Goal: Feedback & Contribution: Contribute content

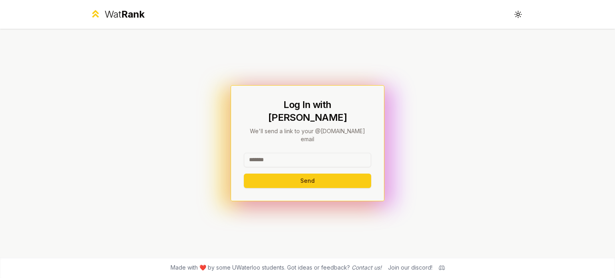
click at [301, 153] on input at bounding box center [307, 160] width 127 height 14
type input "********"
click at [320, 174] on button "Send" at bounding box center [307, 181] width 127 height 14
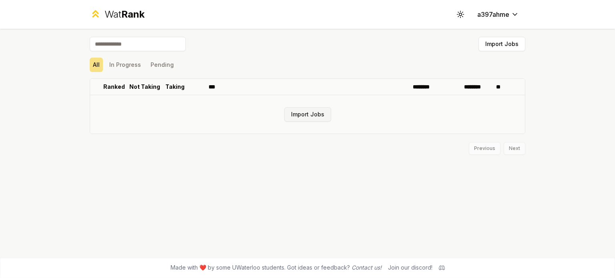
click at [297, 119] on button "Import Jobs" at bounding box center [307, 114] width 47 height 14
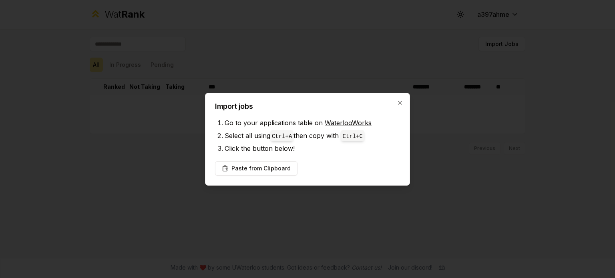
click at [399, 99] on div "Import jobs Go to your applications table on WaterlooWorks Select all using Ctr…" at bounding box center [307, 139] width 205 height 93
click at [401, 102] on icon "button" at bounding box center [400, 103] width 4 height 4
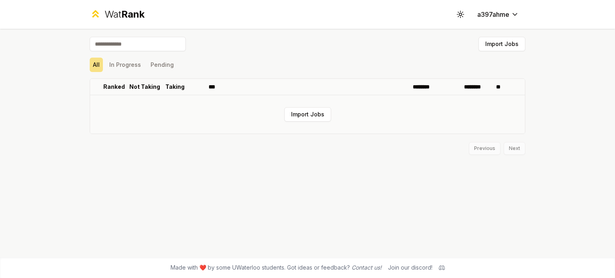
click at [309, 105] on td "Import Jobs" at bounding box center [307, 114] width 435 height 38
click at [317, 111] on button "Import Jobs" at bounding box center [307, 114] width 47 height 14
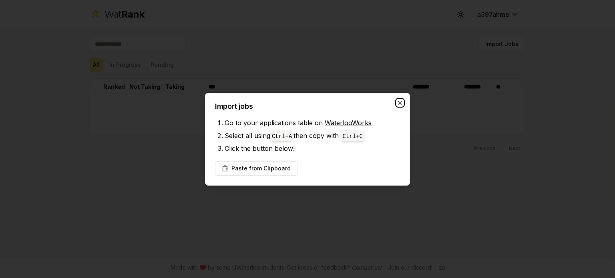
click at [398, 102] on icon "button" at bounding box center [400, 103] width 6 height 6
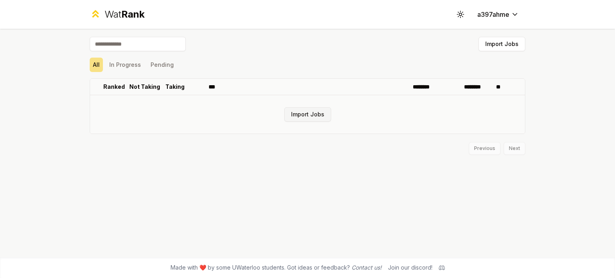
click at [324, 118] on button "Import Jobs" at bounding box center [307, 114] width 47 height 14
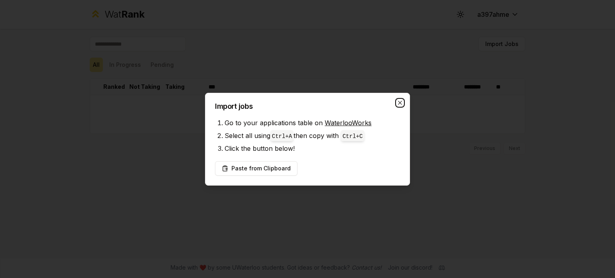
click at [401, 105] on icon "button" at bounding box center [400, 103] width 6 height 6
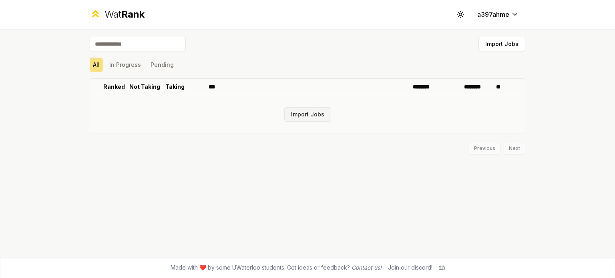
click at [313, 119] on button "Import Jobs" at bounding box center [307, 114] width 47 height 14
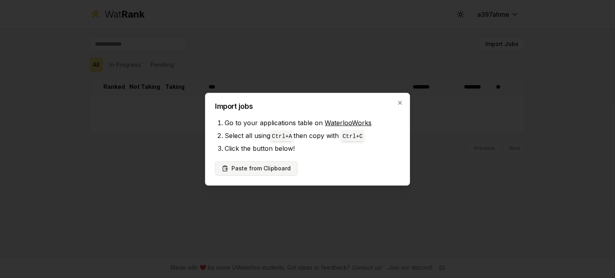
click at [278, 162] on button "Paste from Clipboard" at bounding box center [256, 168] width 83 height 14
click at [401, 104] on icon "button" at bounding box center [400, 103] width 4 height 4
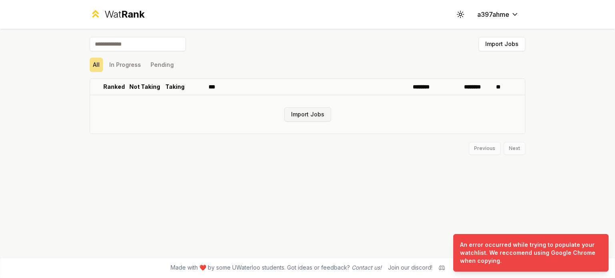
click at [294, 120] on button "Import Jobs" at bounding box center [307, 114] width 47 height 14
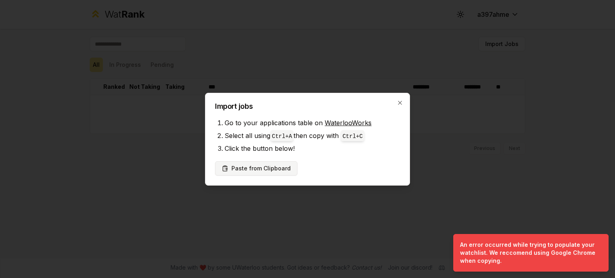
click at [258, 165] on button "Paste from Clipboard" at bounding box center [256, 168] width 83 height 14
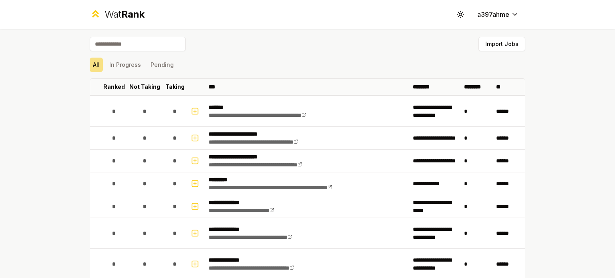
click at [555, 113] on div "**********" at bounding box center [307, 139] width 615 height 278
click at [509, 44] on button "Import Jobs" at bounding box center [502, 44] width 47 height 14
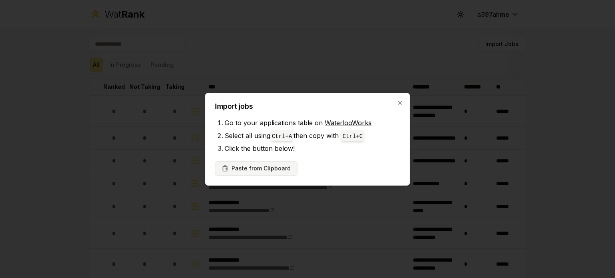
click at [277, 164] on button "Paste from Clipboard" at bounding box center [256, 168] width 83 height 14
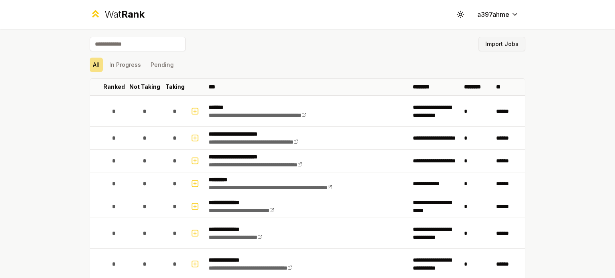
click at [495, 46] on button "Import Jobs" at bounding box center [502, 44] width 47 height 14
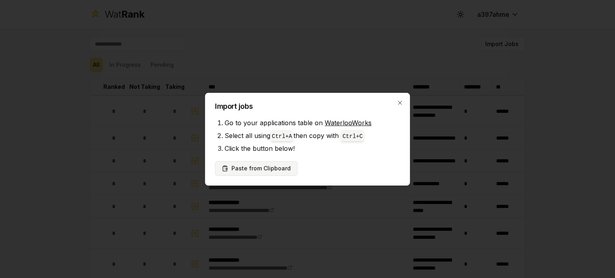
click at [260, 170] on button "Paste from Clipboard" at bounding box center [256, 168] width 83 height 14
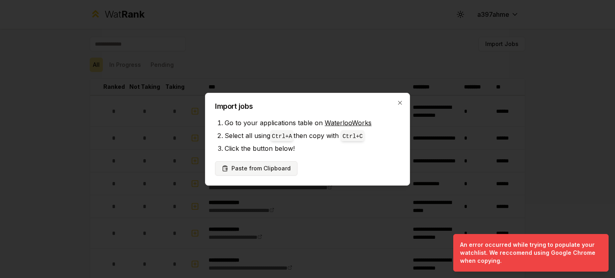
click at [269, 164] on button "Paste from Clipboard" at bounding box center [256, 168] width 83 height 14
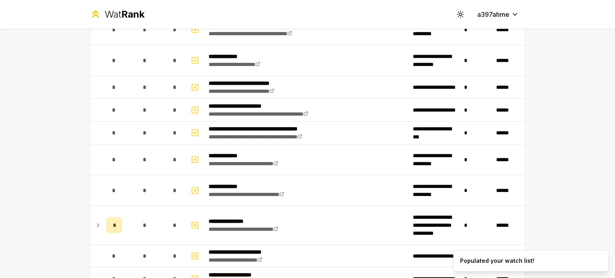
scroll to position [1444, 0]
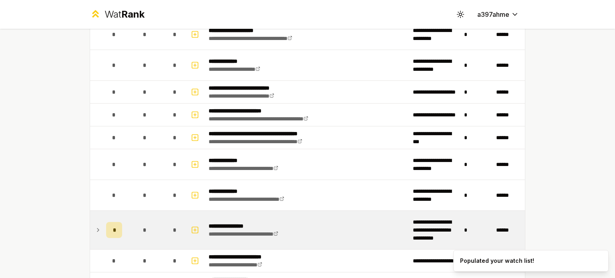
click at [95, 226] on icon at bounding box center [98, 231] width 6 height 10
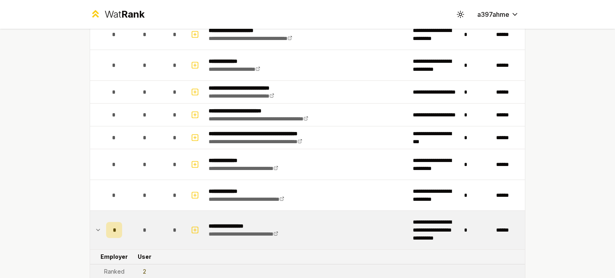
click at [95, 226] on icon at bounding box center [98, 231] width 6 height 10
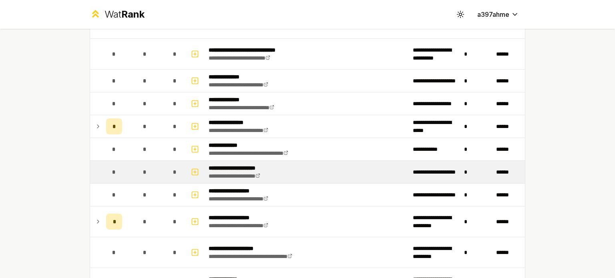
scroll to position [1226, 0]
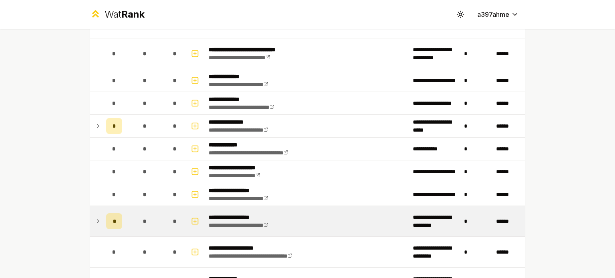
click at [99, 219] on td at bounding box center [96, 221] width 13 height 30
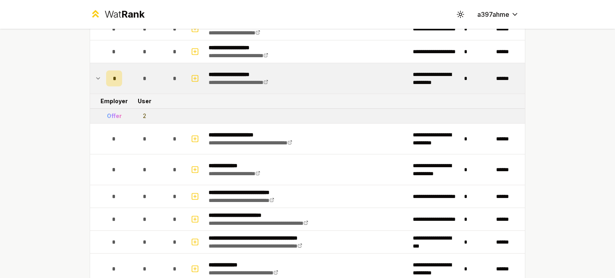
scroll to position [1370, 0]
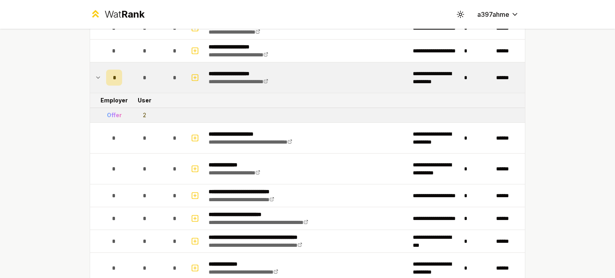
click at [95, 73] on icon at bounding box center [98, 78] width 6 height 10
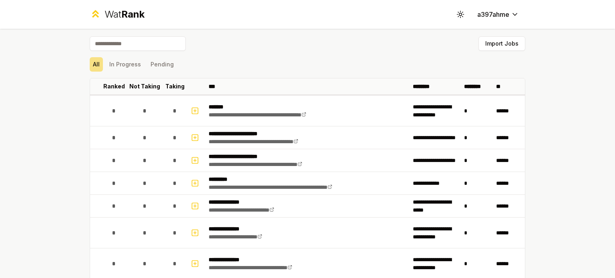
scroll to position [0, 0]
click at [500, 44] on button "Import Jobs" at bounding box center [502, 44] width 47 height 14
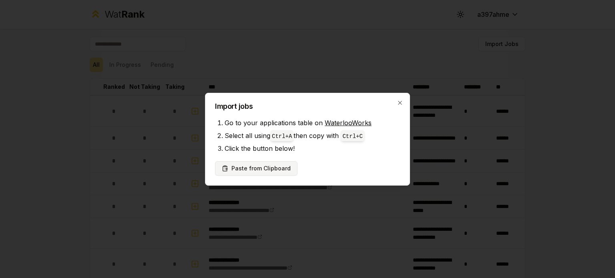
click at [244, 171] on button "Paste from Clipboard" at bounding box center [256, 168] width 83 height 14
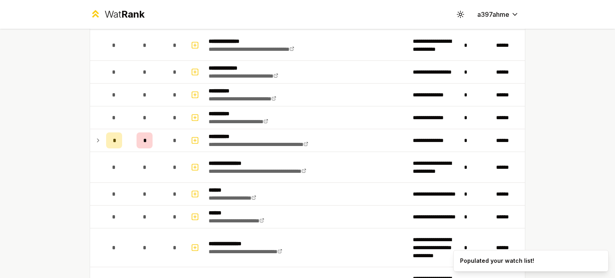
scroll to position [249, 0]
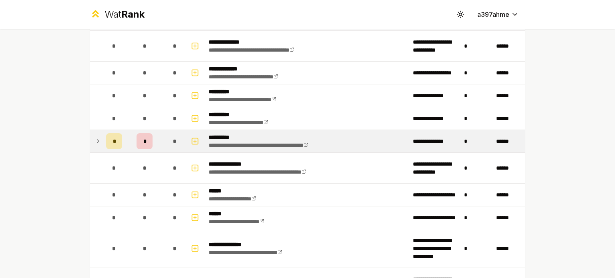
click at [98, 138] on icon at bounding box center [98, 142] width 6 height 10
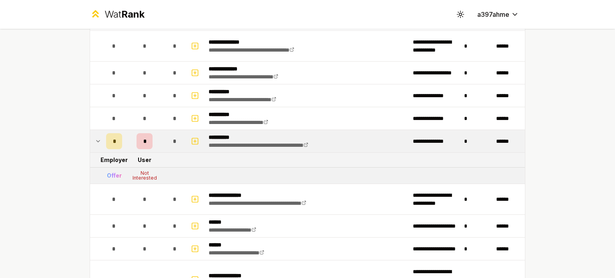
click at [96, 142] on icon at bounding box center [98, 142] width 6 height 10
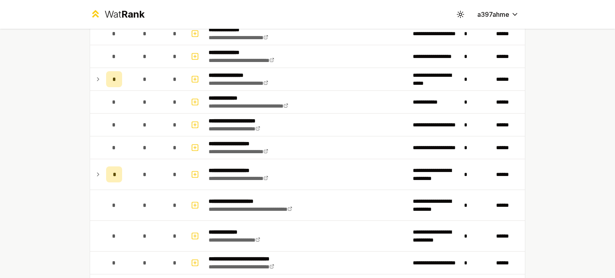
scroll to position [1272, 0]
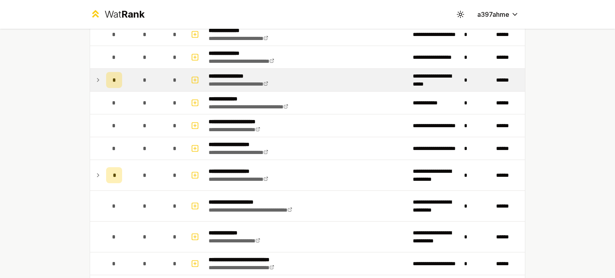
click at [97, 77] on icon at bounding box center [98, 80] width 6 height 10
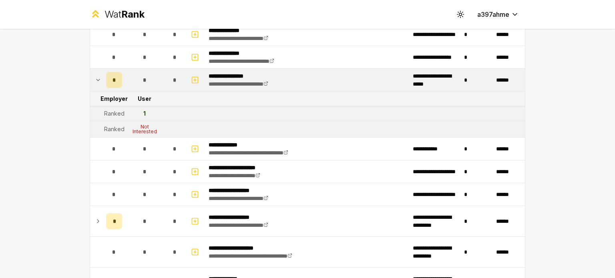
click at [97, 77] on icon at bounding box center [98, 80] width 6 height 10
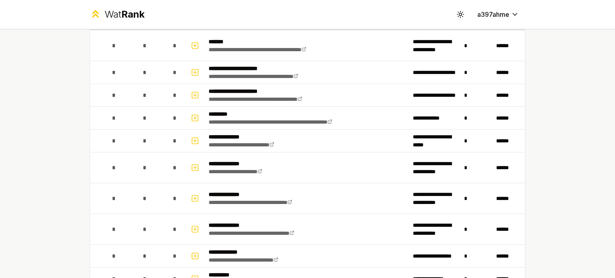
scroll to position [0, 0]
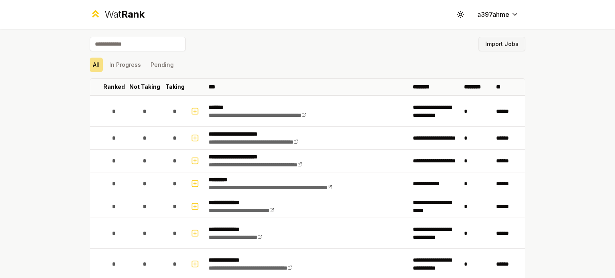
click at [492, 44] on button "Import Jobs" at bounding box center [502, 44] width 47 height 14
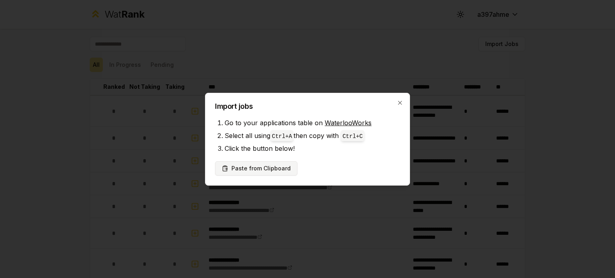
click at [264, 162] on button "Paste from Clipboard" at bounding box center [256, 168] width 83 height 14
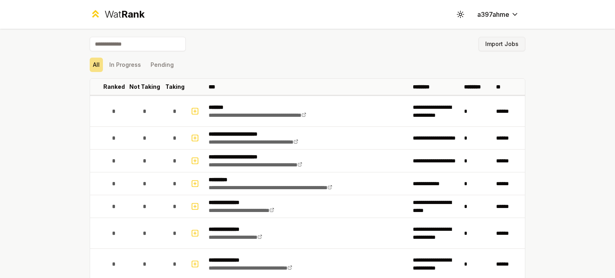
click at [487, 44] on button "Import Jobs" at bounding box center [502, 44] width 47 height 14
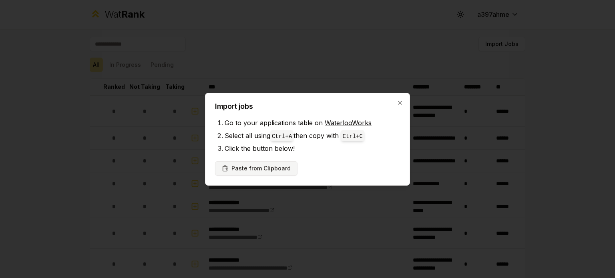
click at [272, 166] on button "Paste from Clipboard" at bounding box center [256, 168] width 83 height 14
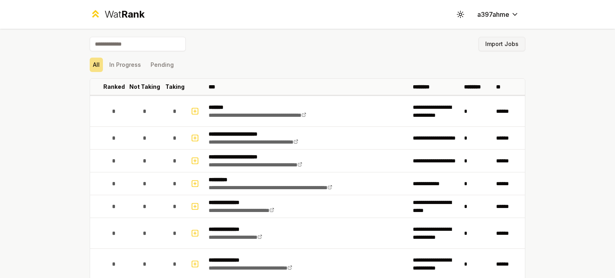
click at [494, 44] on button "Import Jobs" at bounding box center [502, 44] width 47 height 14
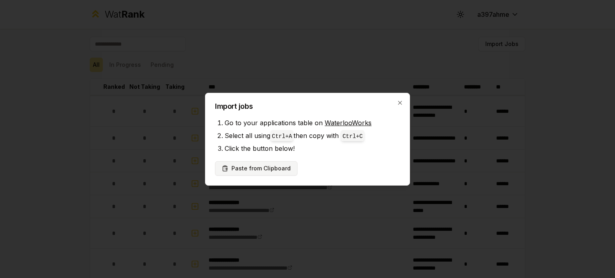
click at [275, 163] on button "Paste from Clipboard" at bounding box center [256, 168] width 83 height 14
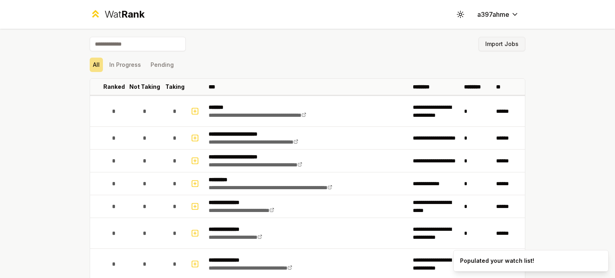
click at [487, 43] on button "Import Jobs" at bounding box center [502, 44] width 47 height 14
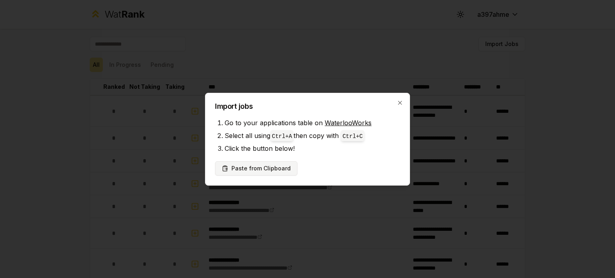
click at [276, 163] on button "Paste from Clipboard" at bounding box center [256, 168] width 83 height 14
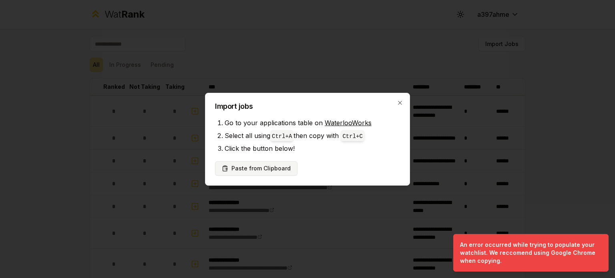
click at [276, 163] on button "Paste from Clipboard" at bounding box center [256, 168] width 83 height 14
click at [402, 102] on icon "button" at bounding box center [400, 103] width 6 height 6
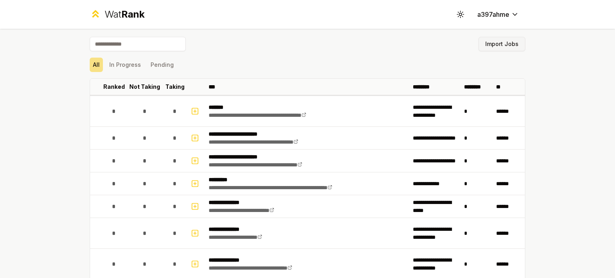
click at [501, 40] on button "Import Jobs" at bounding box center [502, 44] width 47 height 14
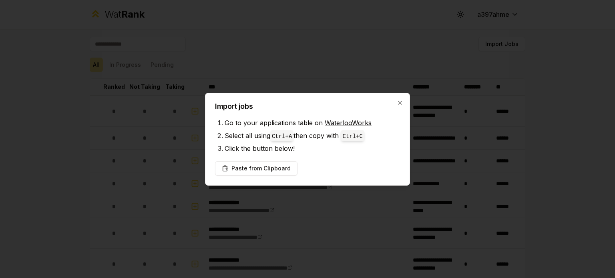
click at [244, 161] on div "Import jobs Go to your applications table on WaterlooWorks Select all using Ctr…" at bounding box center [307, 139] width 205 height 93
click at [258, 168] on button "Paste from Clipboard" at bounding box center [256, 168] width 83 height 14
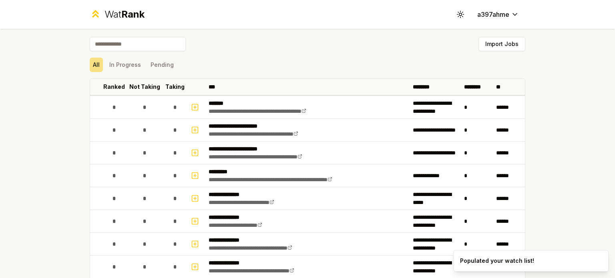
click at [258, 161] on div "**********" at bounding box center [256, 153] width 94 height 16
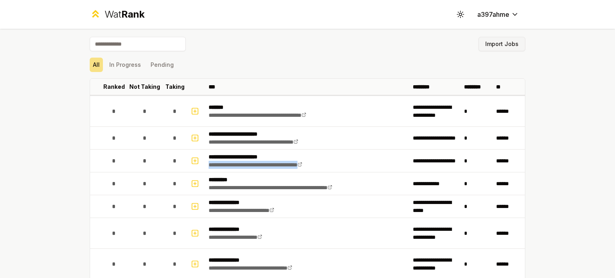
click at [490, 46] on button "Import Jobs" at bounding box center [502, 44] width 47 height 14
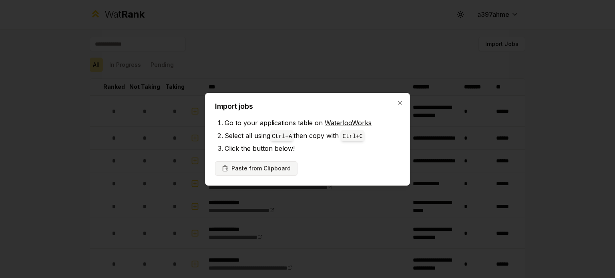
click at [274, 173] on button "Paste from Clipboard" at bounding box center [256, 168] width 83 height 14
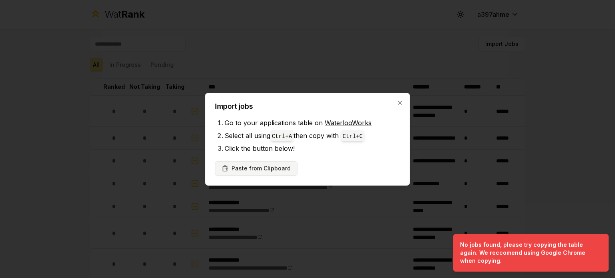
click at [247, 174] on button "Paste from Clipboard" at bounding box center [256, 168] width 83 height 14
click at [245, 171] on button "Paste from Clipboard" at bounding box center [256, 168] width 83 height 14
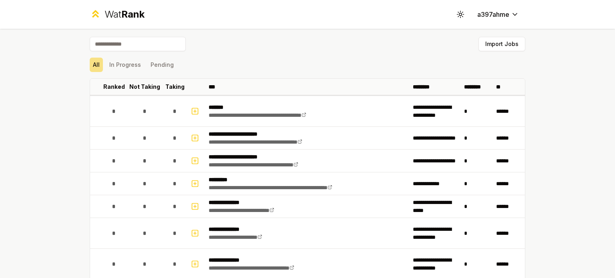
click at [489, 52] on div "Import Jobs" at bounding box center [308, 46] width 436 height 18
click at [486, 43] on button "Import Jobs" at bounding box center [502, 44] width 47 height 14
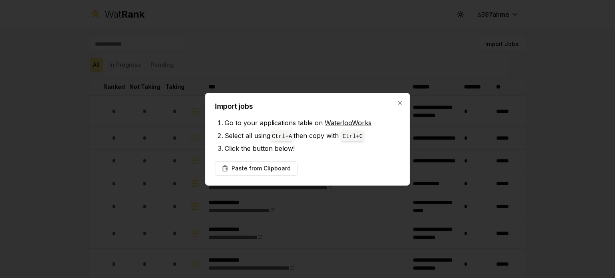
click at [245, 159] on div "Import jobs Go to your applications table on WaterlooWorks Select all using Ctr…" at bounding box center [307, 139] width 205 height 93
click at [255, 167] on button "Paste from Clipboard" at bounding box center [256, 168] width 83 height 14
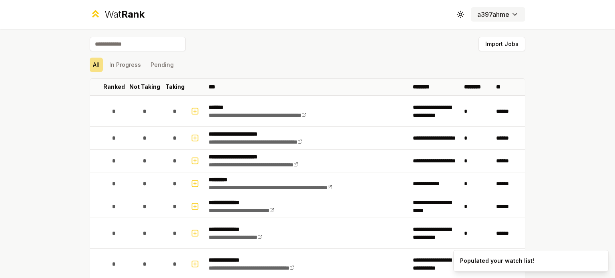
click at [482, 20] on button "a397ahme" at bounding box center [498, 14] width 54 height 14
click at [498, 10] on html "**********" at bounding box center [307, 139] width 615 height 278
click at [506, 26] on div "Log out" at bounding box center [495, 29] width 47 height 13
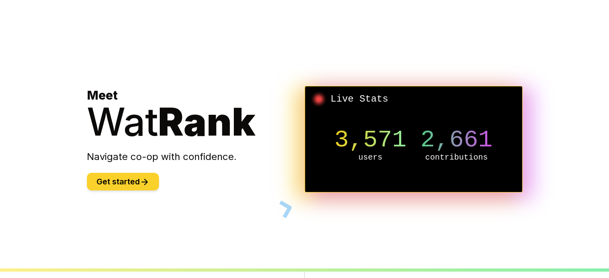
click at [141, 180] on button "Get started" at bounding box center [123, 182] width 72 height 18
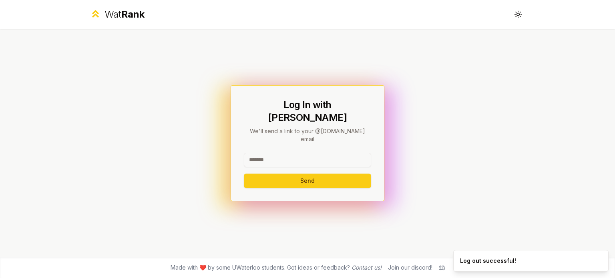
click at [330, 155] on input at bounding box center [307, 160] width 127 height 14
type input "********"
click at [337, 174] on button "Send" at bounding box center [307, 181] width 127 height 14
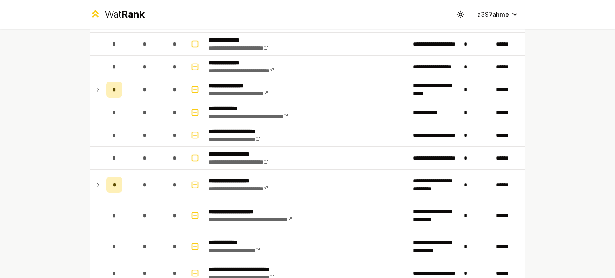
scroll to position [1598, 0]
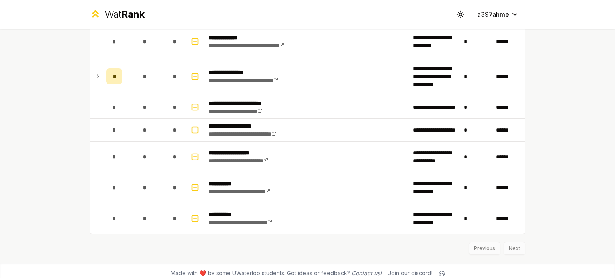
click at [509, 242] on div "Previous Next" at bounding box center [308, 244] width 436 height 21
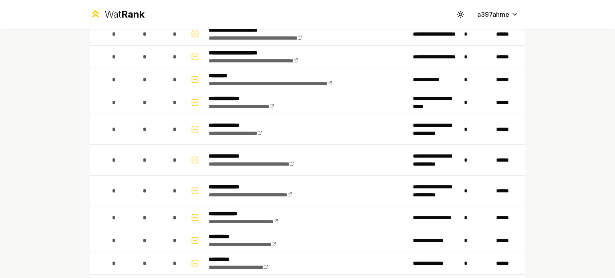
scroll to position [0, 0]
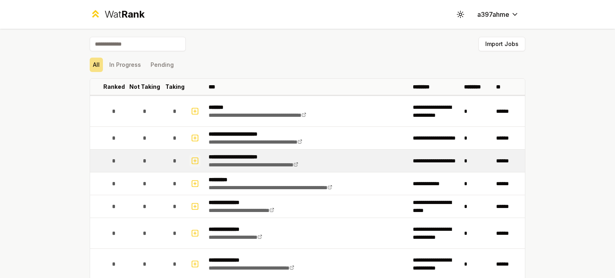
click at [194, 161] on icon "button" at bounding box center [195, 161] width 3 height 0
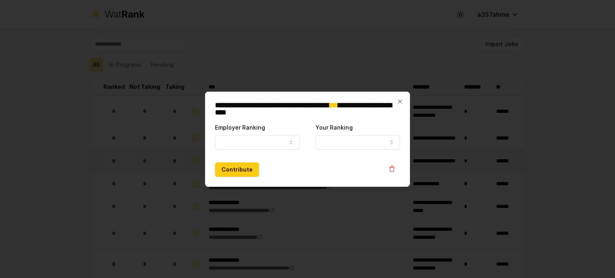
select select
click at [401, 101] on icon "button" at bounding box center [400, 102] width 6 height 6
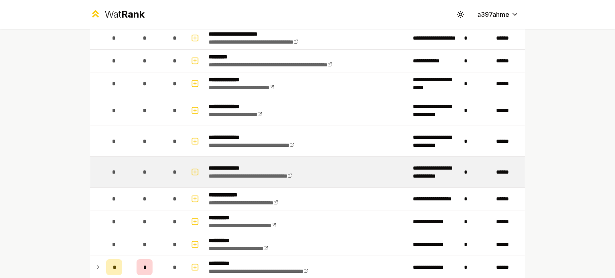
scroll to position [123, 0]
click at [192, 169] on rect "button" at bounding box center [195, 172] width 6 height 6
select select
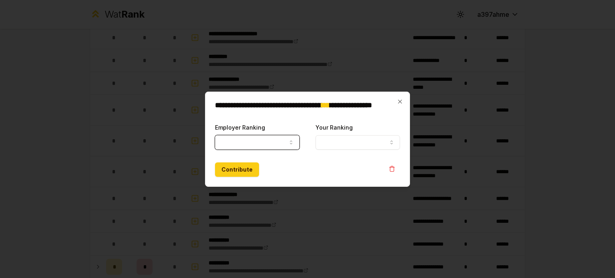
click at [290, 137] on button "Employer Ranking" at bounding box center [257, 142] width 85 height 14
select select "******"
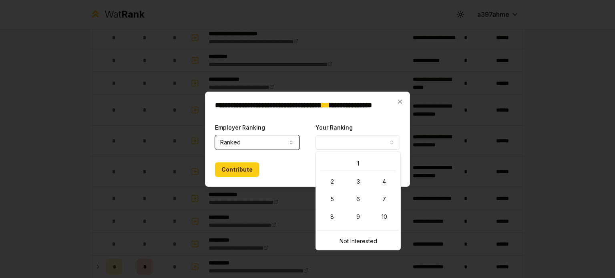
click at [347, 141] on button "Your Ranking" at bounding box center [358, 142] width 85 height 14
select select "**********"
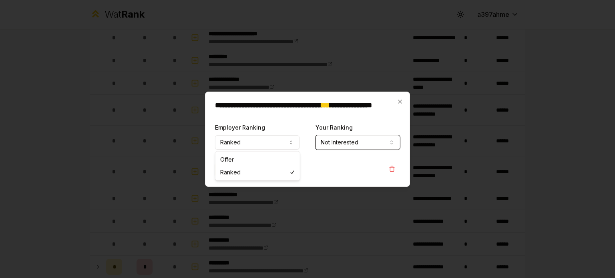
click at [288, 145] on button "Ranked" at bounding box center [257, 142] width 85 height 14
click at [242, 169] on button "Contribute" at bounding box center [237, 170] width 44 height 14
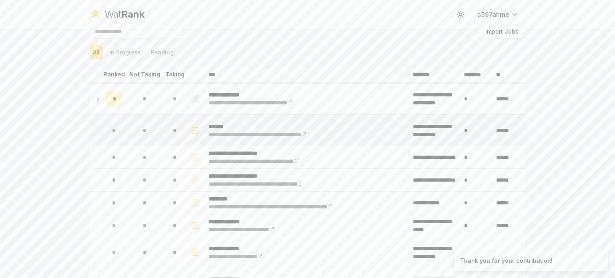
scroll to position [13, 0]
click at [95, 99] on icon at bounding box center [98, 99] width 6 height 10
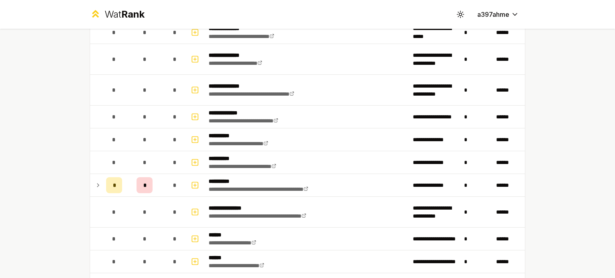
scroll to position [239, 0]
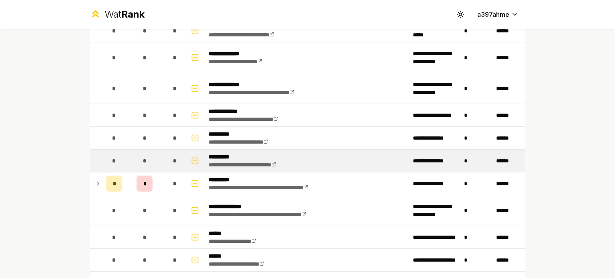
click at [106, 162] on div "*" at bounding box center [114, 161] width 16 height 16
click at [195, 159] on icon "button" at bounding box center [195, 160] width 0 height 3
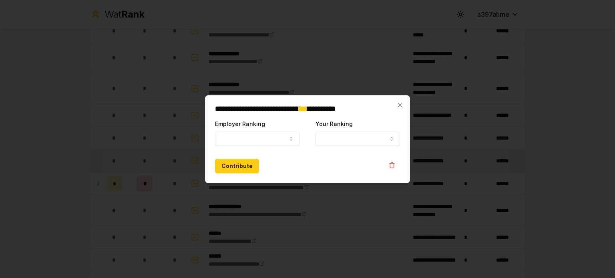
select select
click at [261, 137] on button "Employer Ranking" at bounding box center [257, 139] width 85 height 14
select select "*****"
click at [327, 132] on button "Your Ranking" at bounding box center [358, 139] width 85 height 14
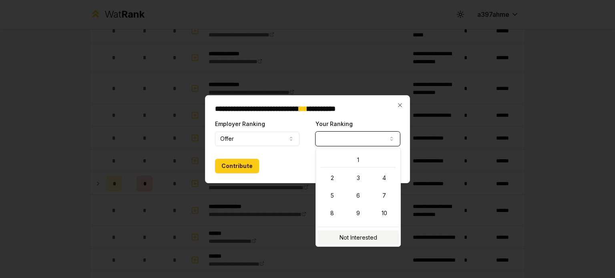
select select "**********"
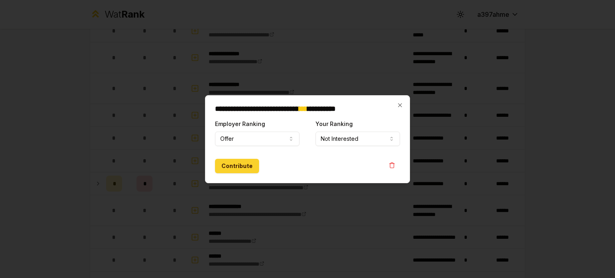
click at [244, 170] on button "Contribute" at bounding box center [237, 166] width 44 height 14
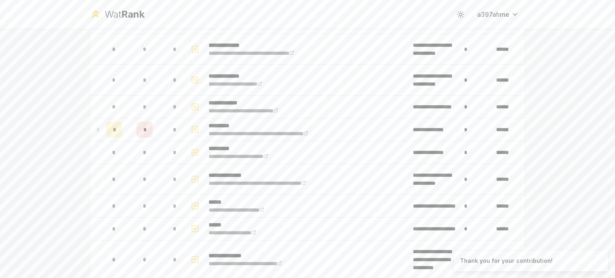
scroll to position [0, 0]
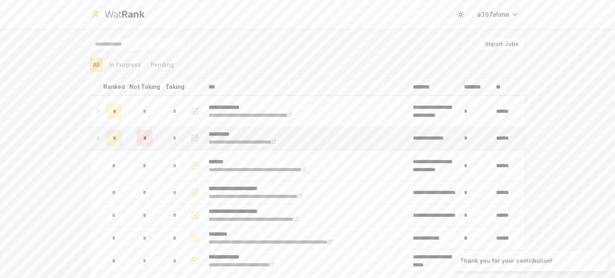
click at [98, 138] on td at bounding box center [96, 138] width 13 height 22
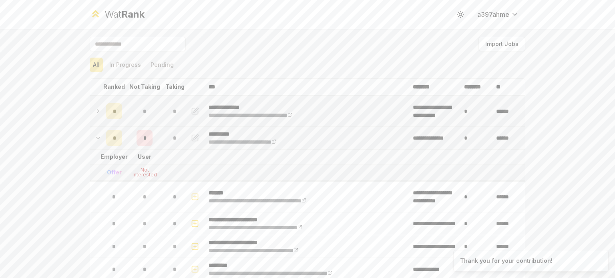
click at [95, 110] on icon at bounding box center [98, 112] width 6 height 10
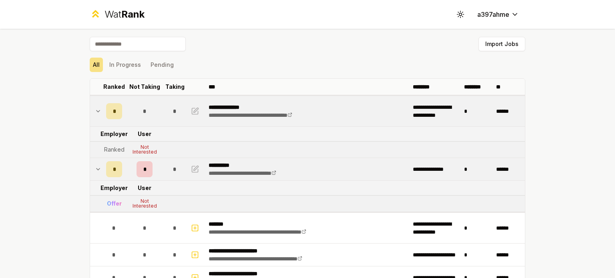
click at [95, 113] on icon at bounding box center [98, 112] width 6 height 10
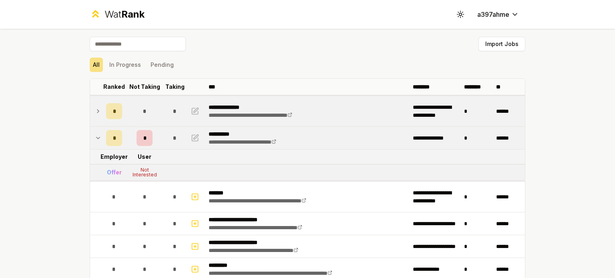
click at [95, 139] on icon at bounding box center [98, 138] width 6 height 10
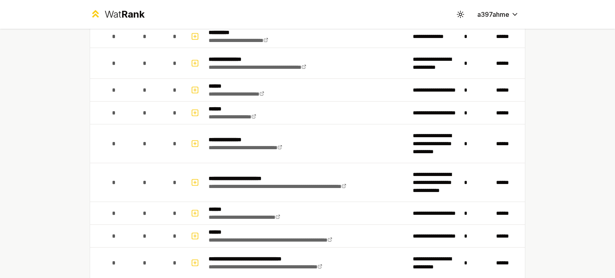
scroll to position [355, 0]
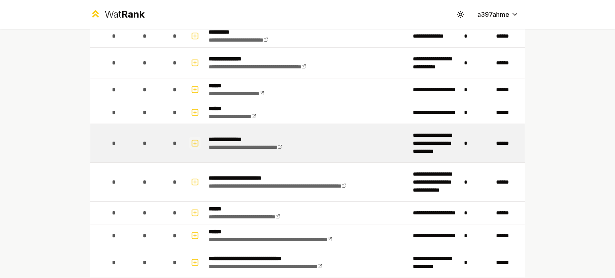
click at [193, 142] on icon "button" at bounding box center [195, 144] width 8 height 10
select select
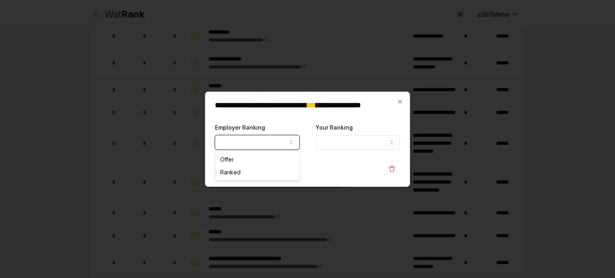
click at [272, 139] on button "Employer Ranking" at bounding box center [257, 142] width 85 height 14
click at [289, 142] on icon "button" at bounding box center [291, 142] width 6 height 6
select select "******"
click at [352, 140] on button "Your Ranking" at bounding box center [358, 142] width 85 height 14
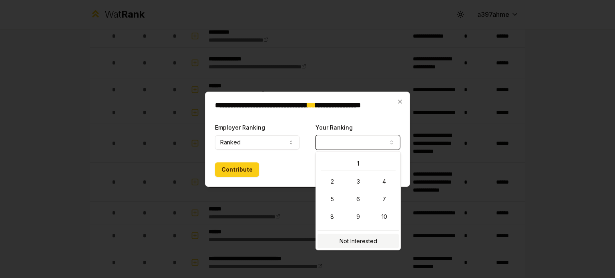
select select "**********"
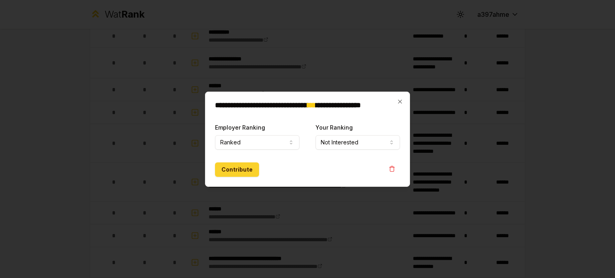
click at [242, 174] on button "Contribute" at bounding box center [237, 170] width 44 height 14
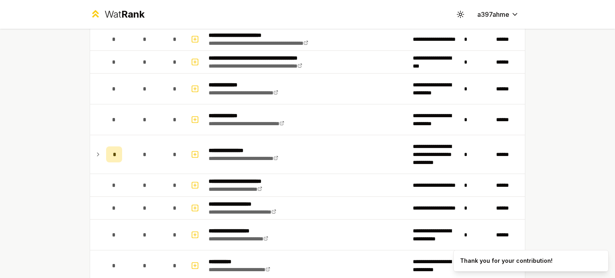
scroll to position [1599, 0]
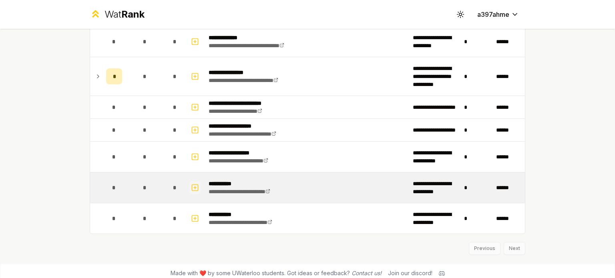
click at [195, 185] on rect "button" at bounding box center [195, 188] width 6 height 6
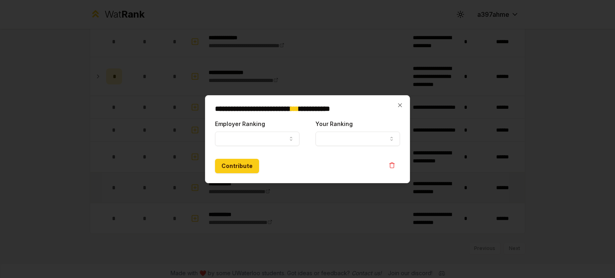
select select
click at [280, 137] on button "Employer Ranking" at bounding box center [257, 139] width 85 height 14
select select "******"
click at [336, 144] on button "Your Ranking" at bounding box center [358, 139] width 85 height 14
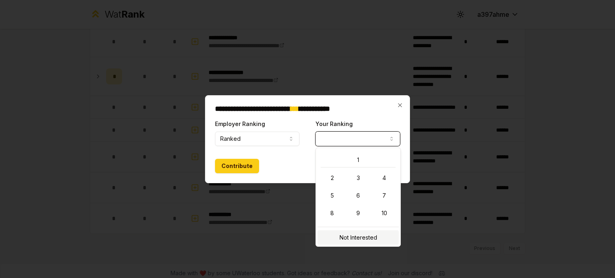
select select "**********"
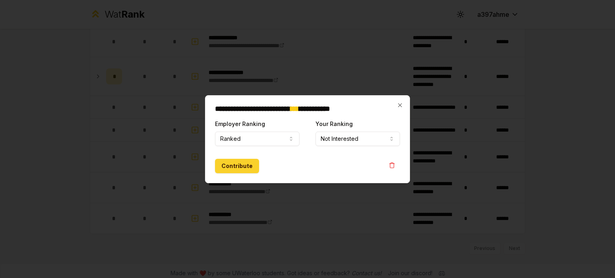
click at [248, 163] on button "Contribute" at bounding box center [237, 166] width 44 height 14
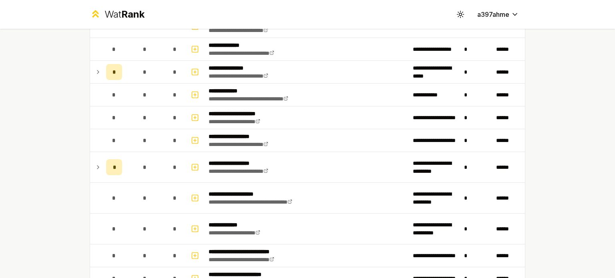
scroll to position [1312, 0]
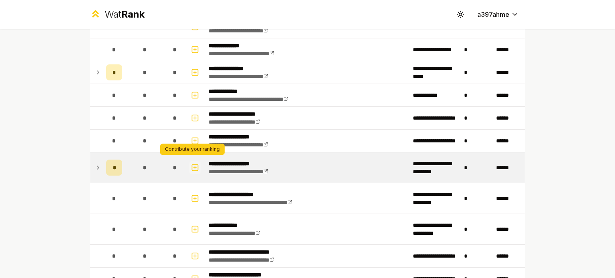
click at [192, 164] on icon "button" at bounding box center [195, 168] width 8 height 10
select select
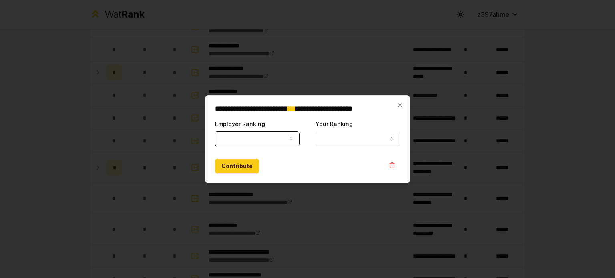
click at [283, 145] on button "Employer Ranking" at bounding box center [257, 139] width 85 height 14
select select "******"
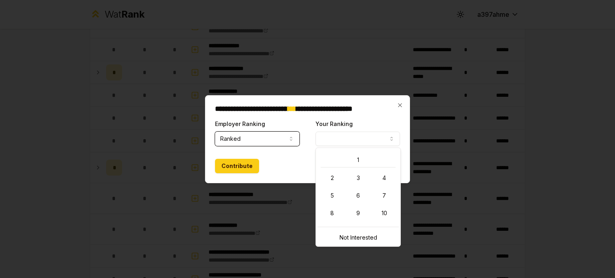
click at [374, 135] on button "Your Ranking" at bounding box center [358, 139] width 85 height 14
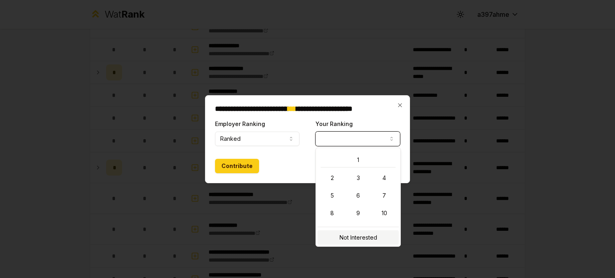
select select "**********"
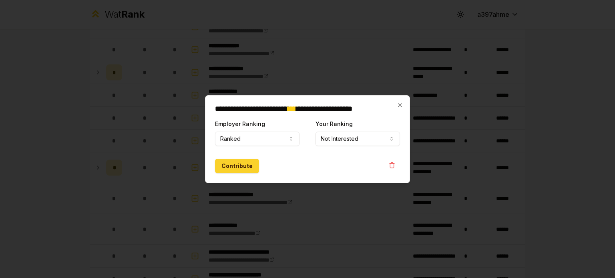
click at [243, 169] on button "Contribute" at bounding box center [237, 166] width 44 height 14
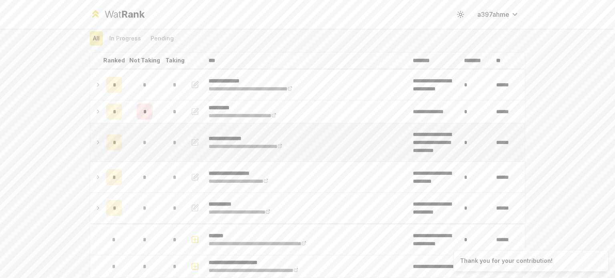
scroll to position [28, 0]
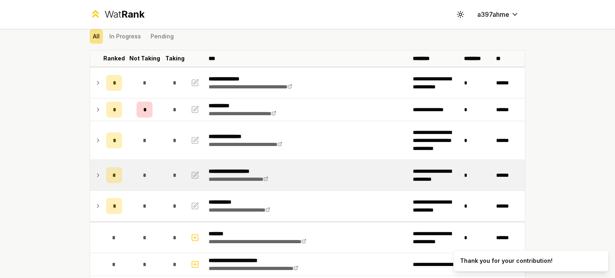
click at [97, 175] on icon at bounding box center [98, 175] width 2 height 3
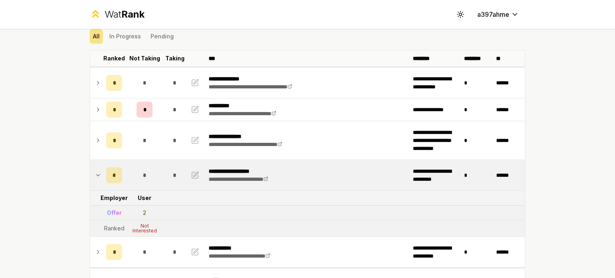
click at [96, 171] on icon at bounding box center [98, 176] width 6 height 10
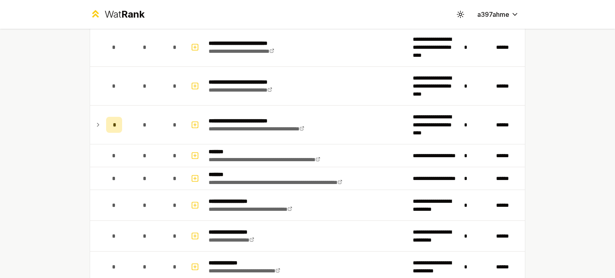
scroll to position [909, 0]
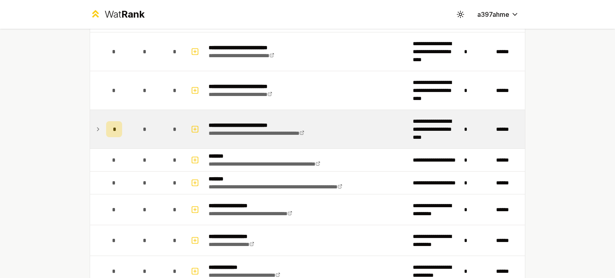
click at [95, 127] on icon at bounding box center [98, 130] width 6 height 10
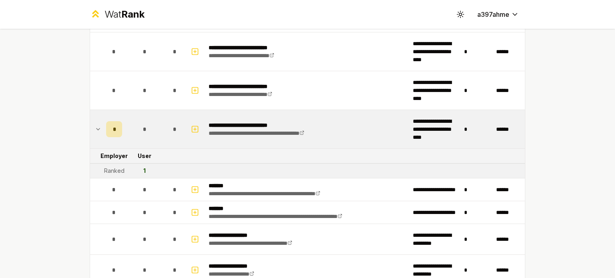
click at [96, 125] on icon at bounding box center [98, 130] width 6 height 10
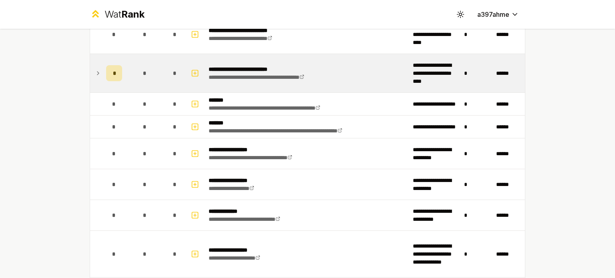
scroll to position [965, 0]
click at [97, 69] on icon at bounding box center [98, 74] width 6 height 10
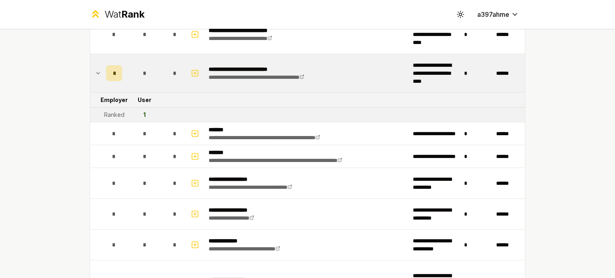
click at [96, 69] on icon at bounding box center [98, 74] width 6 height 10
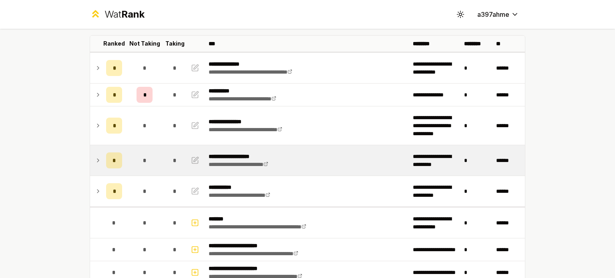
scroll to position [0, 0]
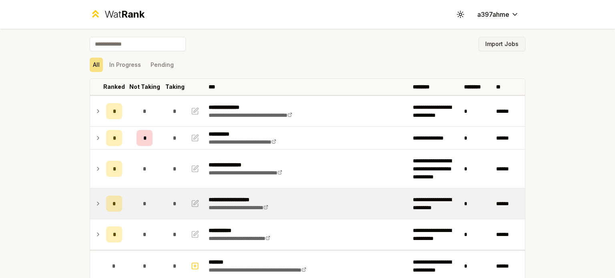
click at [504, 48] on button "Import Jobs" at bounding box center [502, 44] width 47 height 14
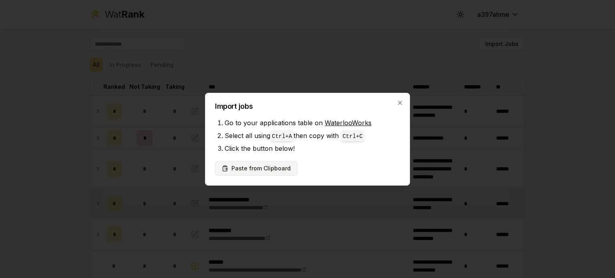
click at [249, 169] on button "Paste from Clipboard" at bounding box center [256, 168] width 83 height 14
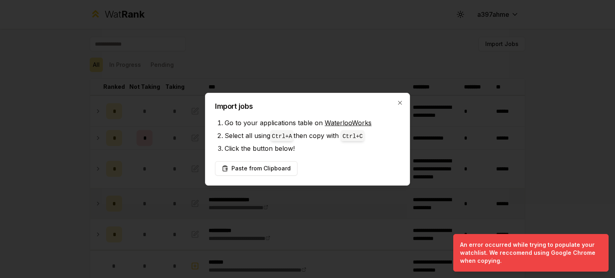
click at [395, 102] on div "Import jobs Go to your applications table on WaterlooWorks Select all using Ctr…" at bounding box center [307, 139] width 205 height 93
click at [399, 103] on icon "button" at bounding box center [400, 103] width 6 height 6
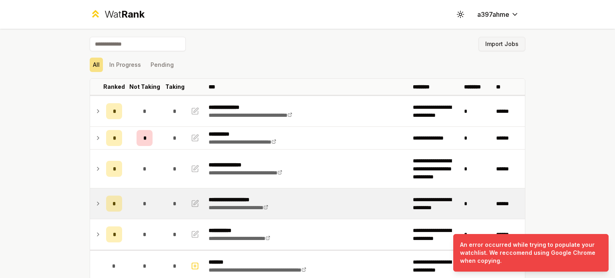
click at [496, 40] on button "Import Jobs" at bounding box center [502, 44] width 47 height 14
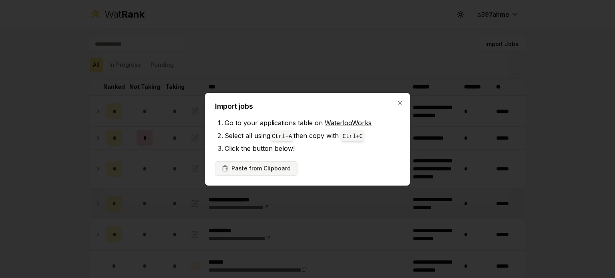
click at [255, 169] on button "Paste from Clipboard" at bounding box center [256, 168] width 83 height 14
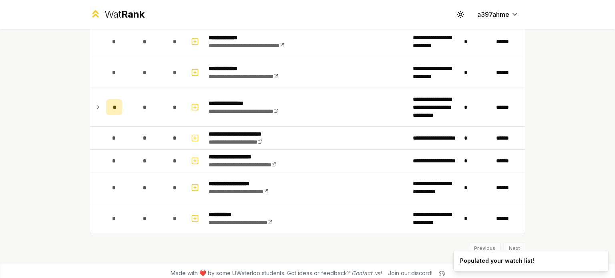
scroll to position [691, 0]
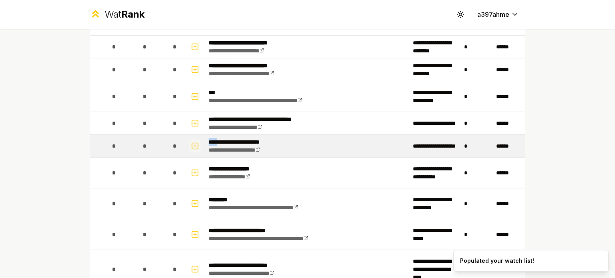
click at [191, 144] on icon "button" at bounding box center [195, 146] width 8 height 10
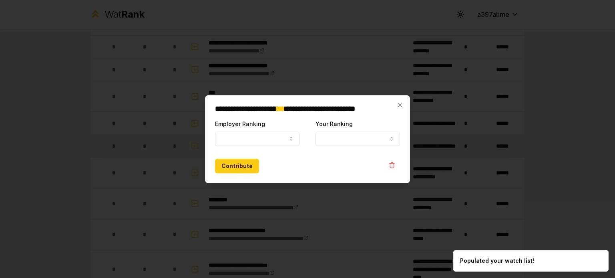
select select
click at [240, 147] on form "**********" at bounding box center [307, 146] width 185 height 54
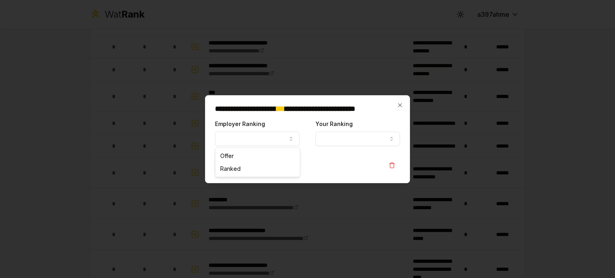
click at [236, 143] on button "Employer Ranking" at bounding box center [257, 139] width 85 height 14
select select "*****"
click at [377, 123] on div "**********" at bounding box center [358, 132] width 85 height 27
click at [377, 140] on button "Your Ranking" at bounding box center [358, 139] width 85 height 14
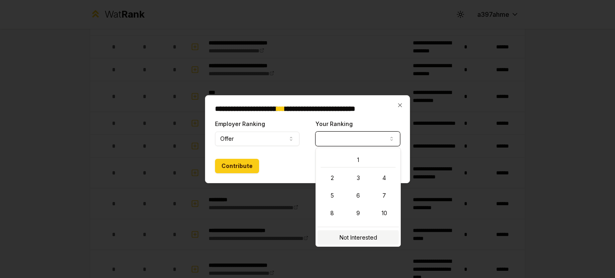
select select "**********"
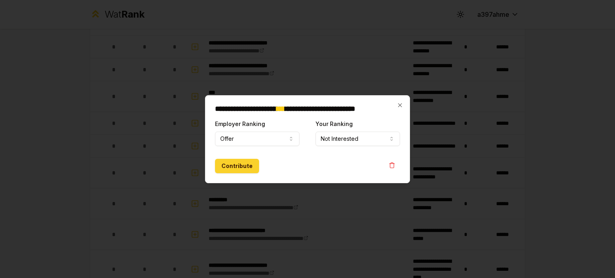
click at [245, 169] on button "Contribute" at bounding box center [237, 166] width 44 height 14
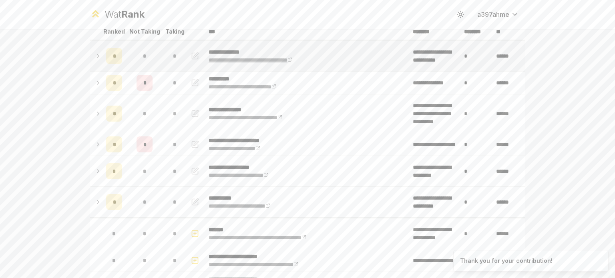
scroll to position [21, 0]
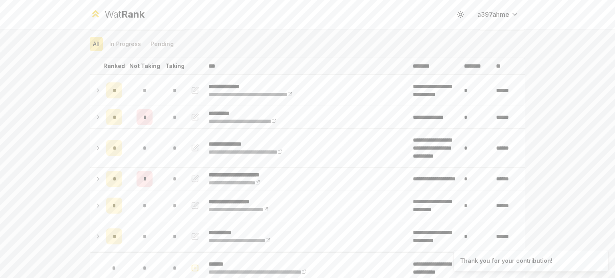
click at [29, 138] on div "**********" at bounding box center [307, 139] width 615 height 278
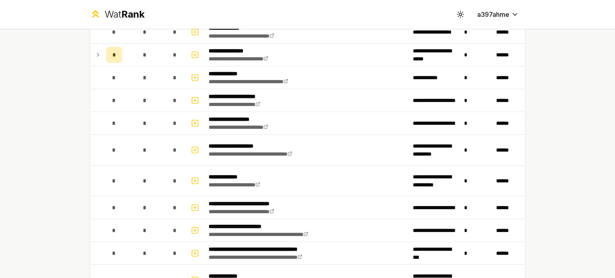
scroll to position [1360, 0]
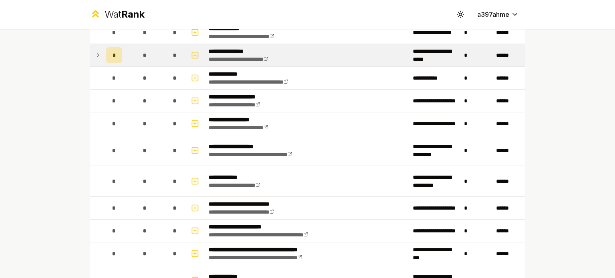
click at [95, 50] on icon at bounding box center [98, 55] width 6 height 10
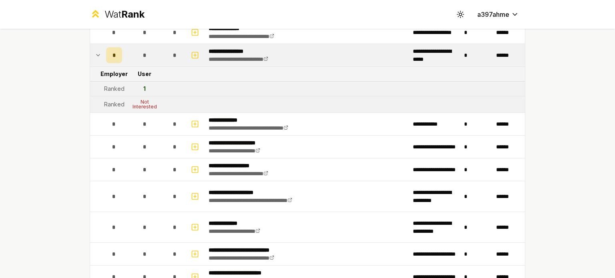
click at [95, 50] on icon at bounding box center [98, 55] width 6 height 10
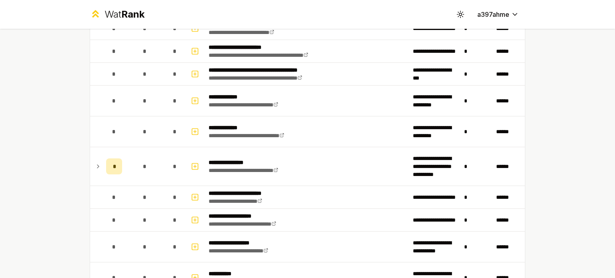
scroll to position [1599, 0]
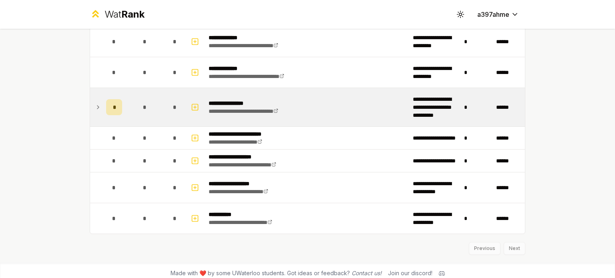
click at [97, 106] on icon at bounding box center [98, 107] width 2 height 3
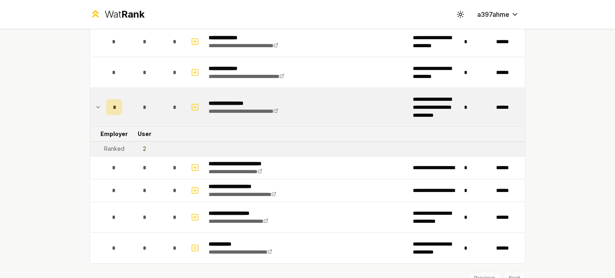
click at [97, 107] on icon at bounding box center [98, 108] width 3 height 2
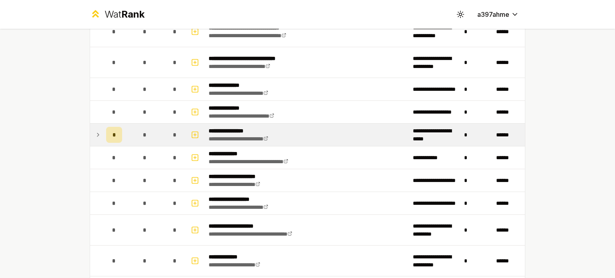
scroll to position [1239, 0]
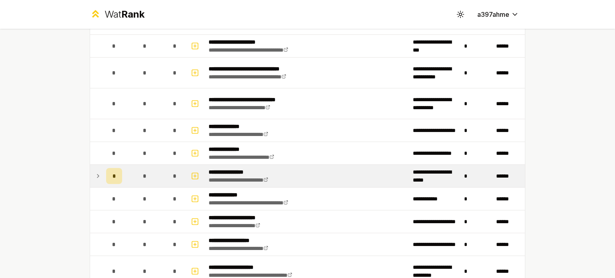
click at [95, 171] on icon at bounding box center [98, 176] width 6 height 10
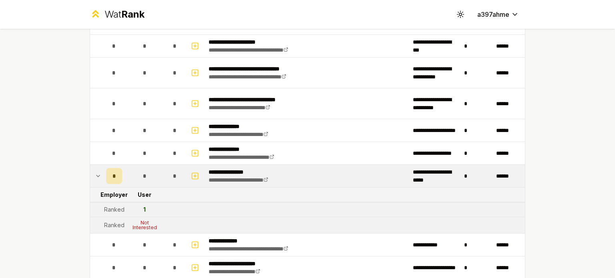
click at [95, 171] on icon at bounding box center [98, 176] width 6 height 10
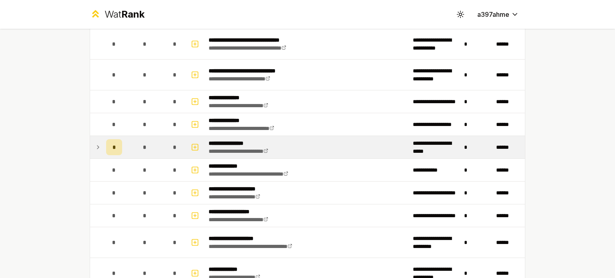
scroll to position [1466, 0]
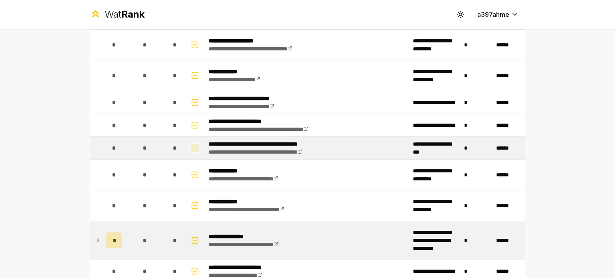
click at [194, 148] on icon "button" at bounding box center [195, 148] width 3 height 0
select select
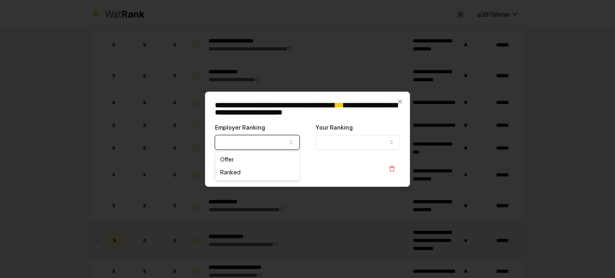
click at [259, 144] on button "Employer Ranking" at bounding box center [257, 142] width 85 height 14
click at [402, 99] on icon "button" at bounding box center [400, 102] width 6 height 6
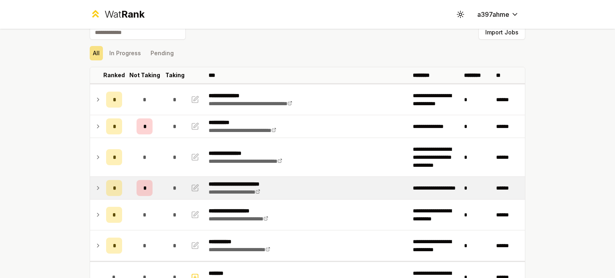
scroll to position [0, 0]
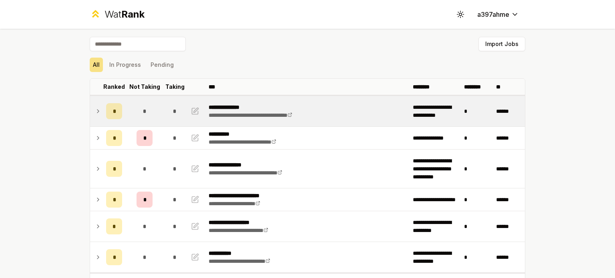
click at [95, 111] on icon at bounding box center [98, 112] width 6 height 10
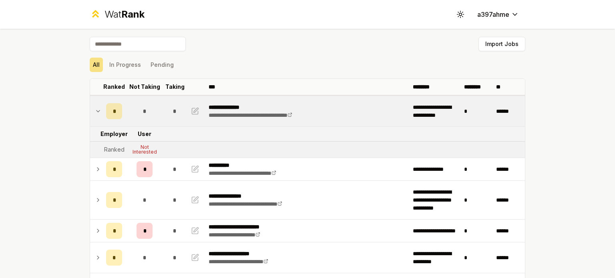
click at [97, 111] on icon at bounding box center [98, 112] width 3 height 2
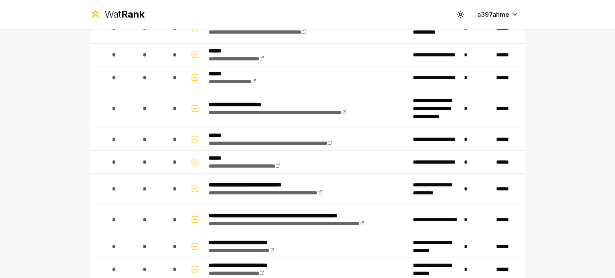
scroll to position [37, 0]
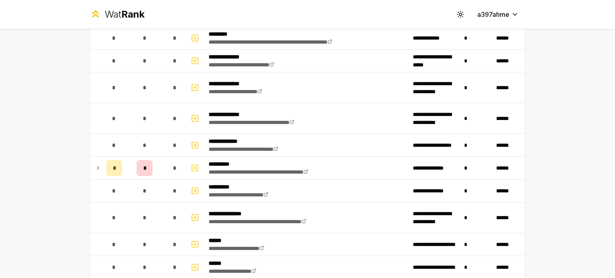
scroll to position [332, 0]
